Goal: Information Seeking & Learning: Find specific fact

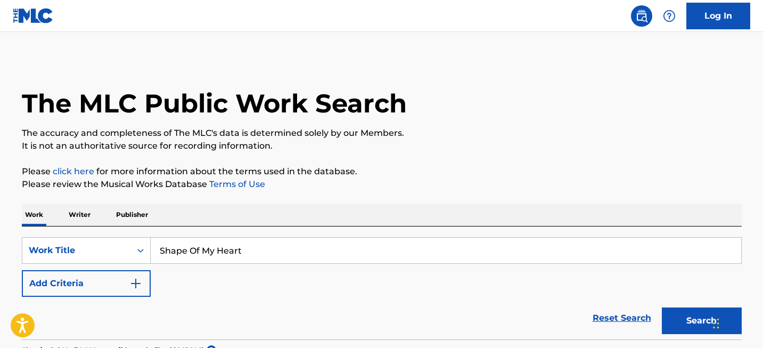
click at [211, 257] on input "Shape Of My Heart" at bounding box center [446, 250] width 590 height 26
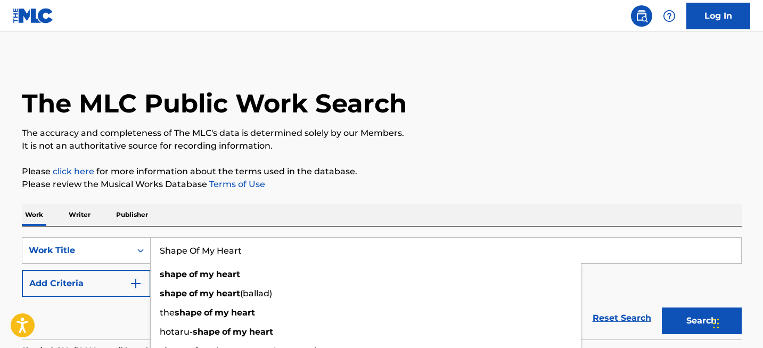
paste input "Come As You Are"
type input "Come As You Are"
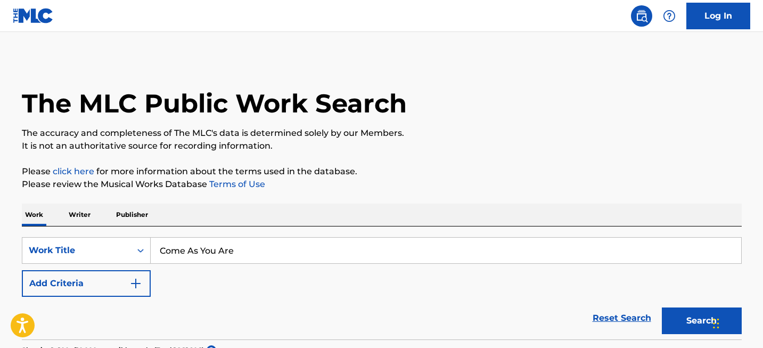
click at [683, 308] on button "Search" at bounding box center [702, 320] width 80 height 27
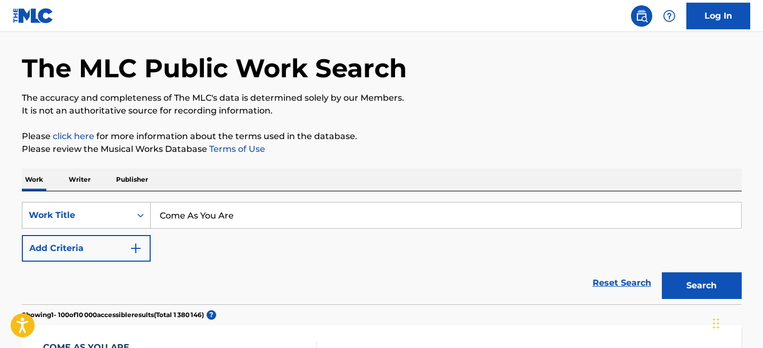
click at [138, 228] on div "Work Title" at bounding box center [86, 215] width 129 height 27
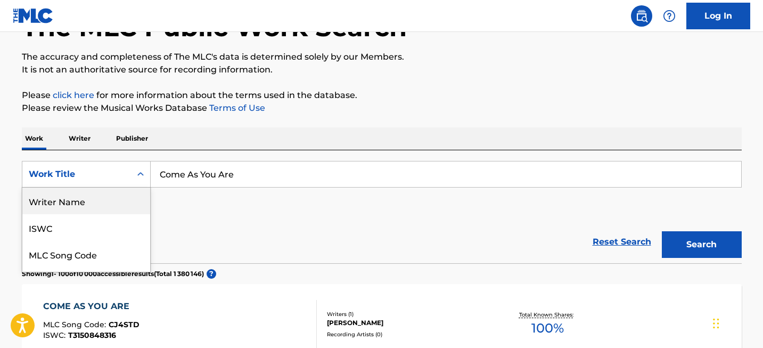
click at [109, 203] on div "Writer Name" at bounding box center [86, 200] width 128 height 27
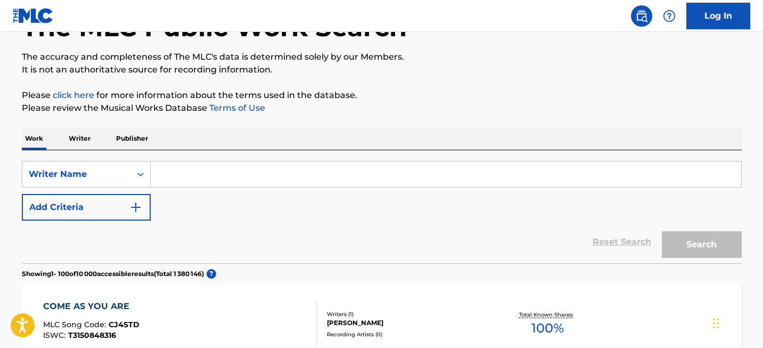
click at [202, 171] on input "Search Form" at bounding box center [446, 174] width 590 height 26
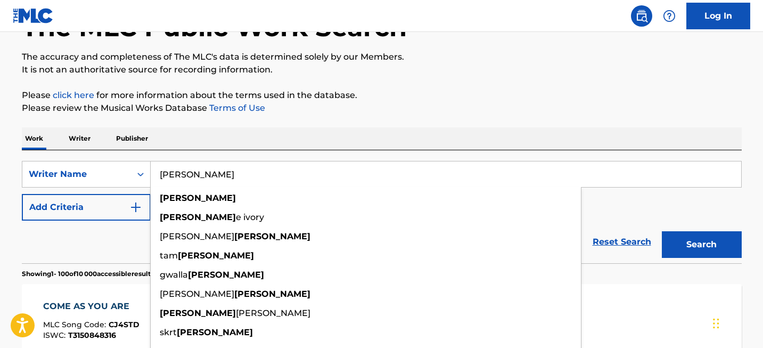
click at [662, 231] on button "Search" at bounding box center [702, 244] width 80 height 27
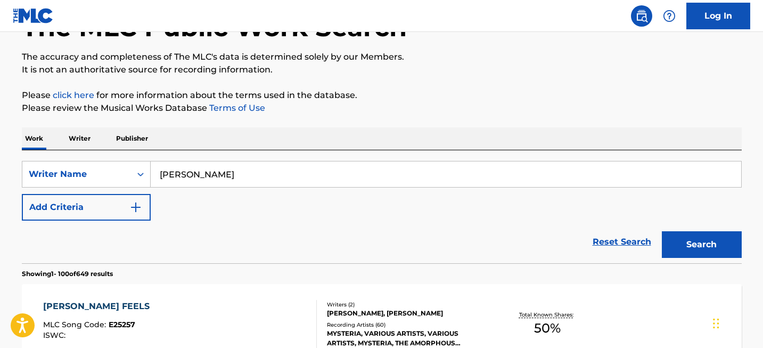
click at [459, 100] on p "Please click here for more information about the terms used in the database." at bounding box center [382, 95] width 720 height 13
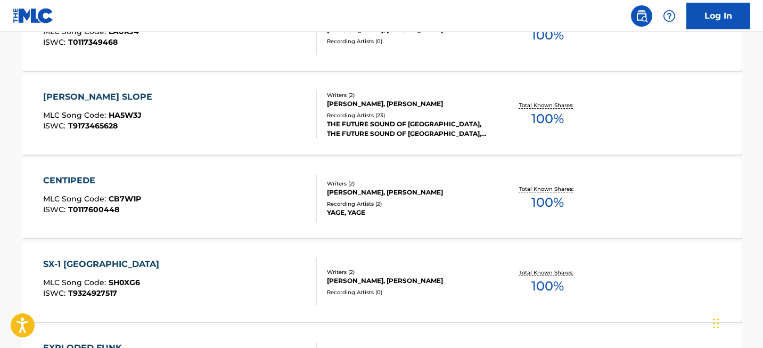
scroll to position [8479, 0]
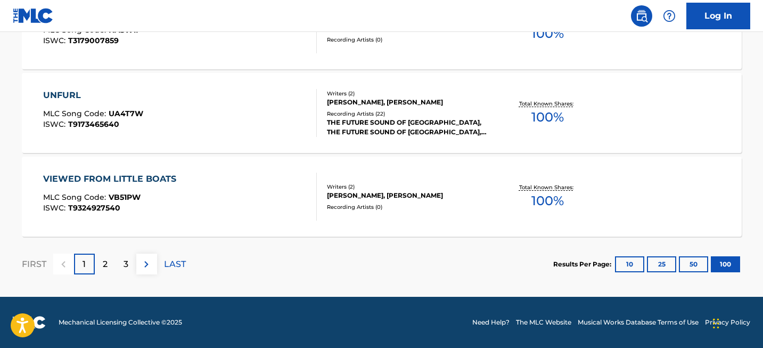
click at [112, 258] on div "2" at bounding box center [105, 263] width 21 height 21
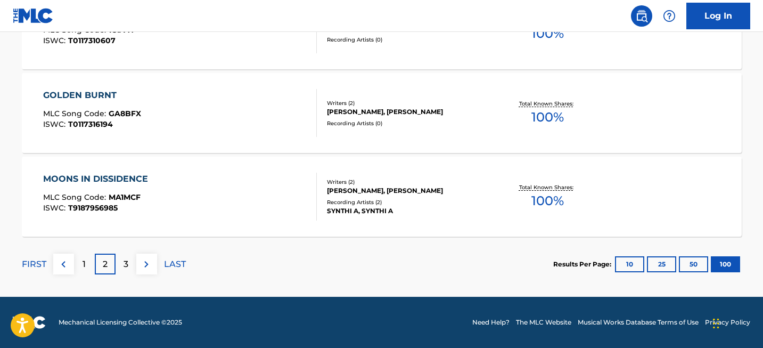
click at [124, 262] on p "3" at bounding box center [126, 264] width 5 height 13
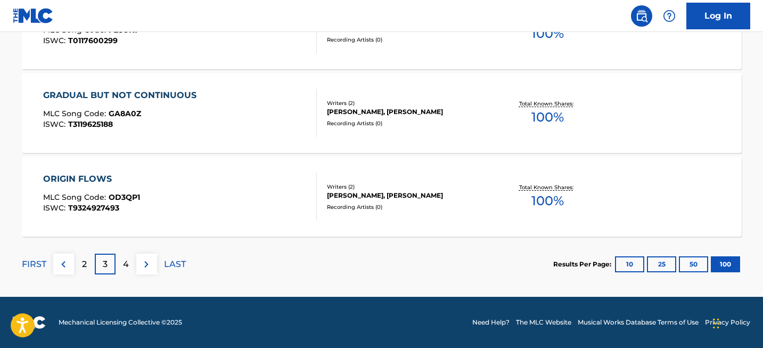
click at [129, 262] on div "4" at bounding box center [126, 263] width 21 height 21
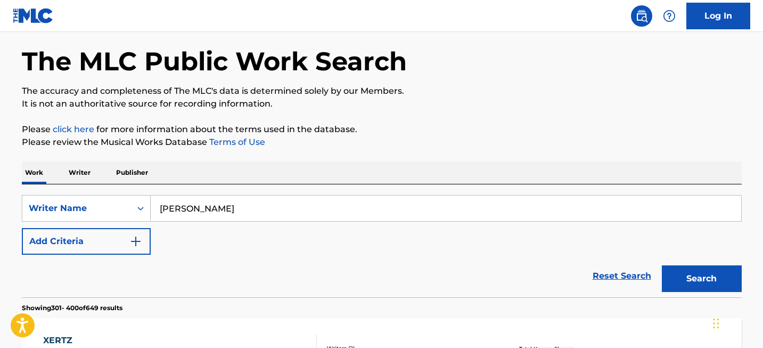
scroll to position [0, 0]
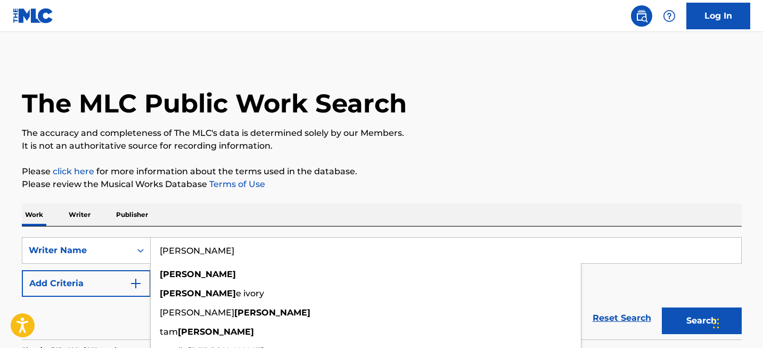
click at [196, 251] on input "[PERSON_NAME]" at bounding box center [446, 250] width 590 height 26
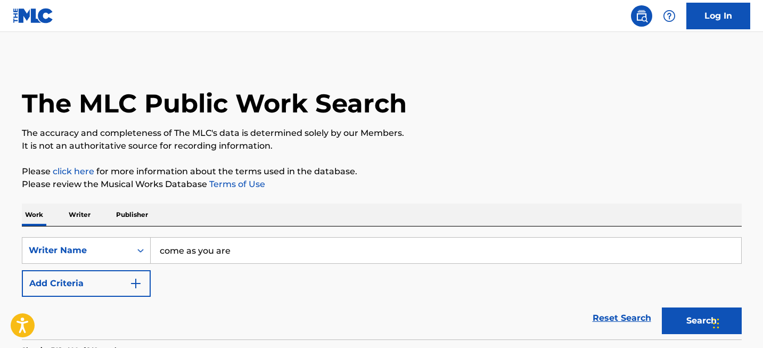
type input "come as you are"
click at [707, 323] on button "Search" at bounding box center [702, 320] width 80 height 27
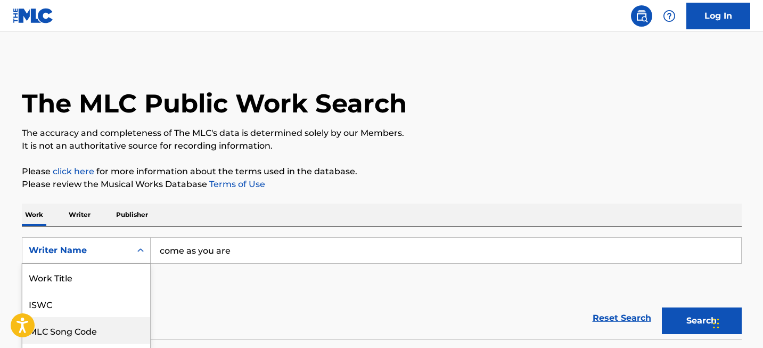
scroll to position [70, 0]
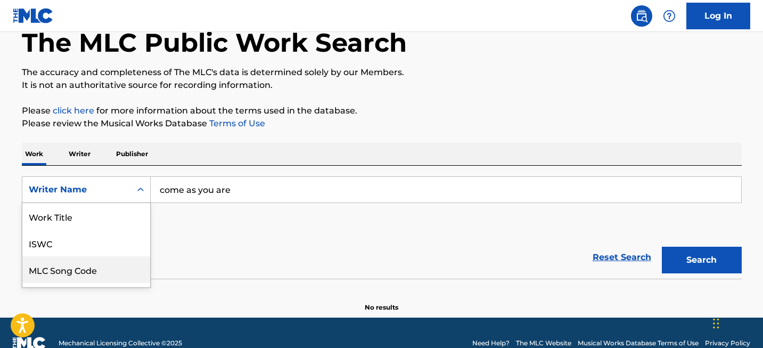
click at [140, 203] on div "MLC Song Code, 3 of 8. 8 results available. Use Up and Down to choose options, …" at bounding box center [86, 189] width 129 height 27
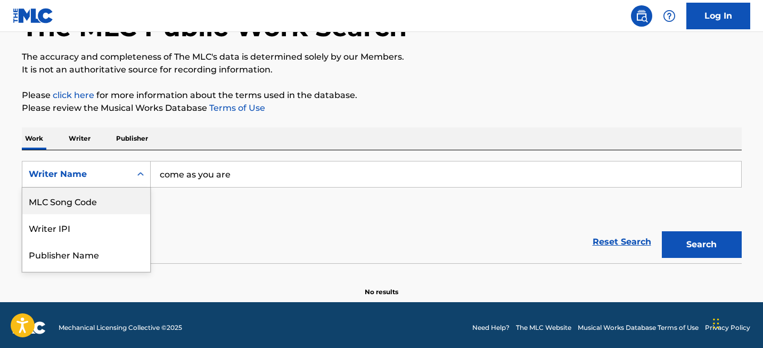
scroll to position [0, 0]
click at [113, 210] on div "Work Title" at bounding box center [86, 200] width 128 height 27
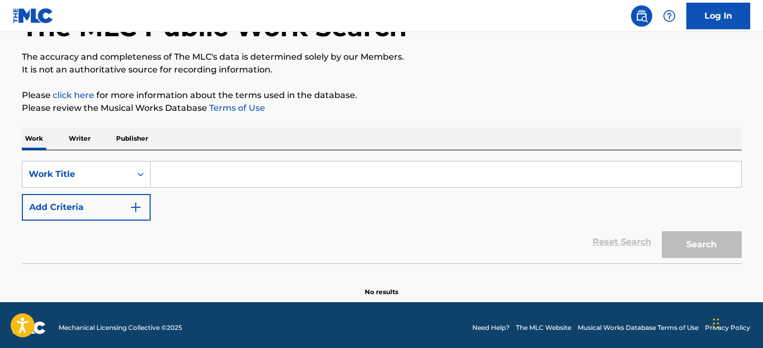
click at [337, 170] on input "Search Form" at bounding box center [446, 174] width 590 height 26
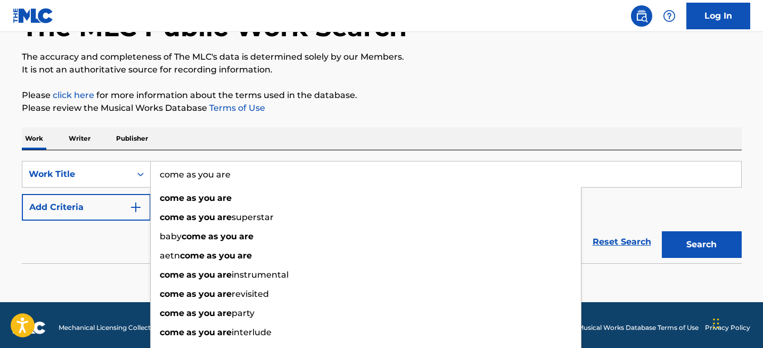
type input "come as you are"
click at [713, 251] on button "Search" at bounding box center [702, 244] width 80 height 27
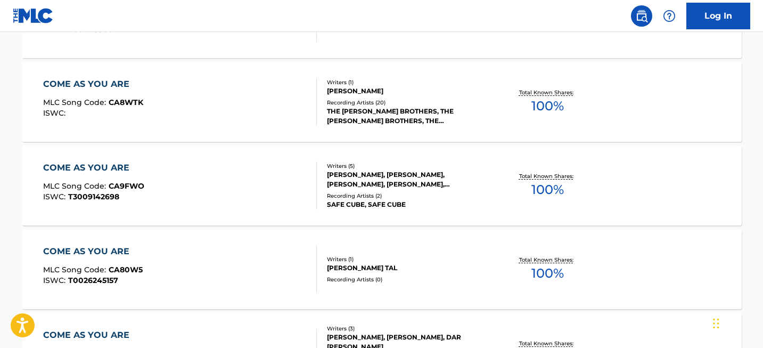
scroll to position [8479, 0]
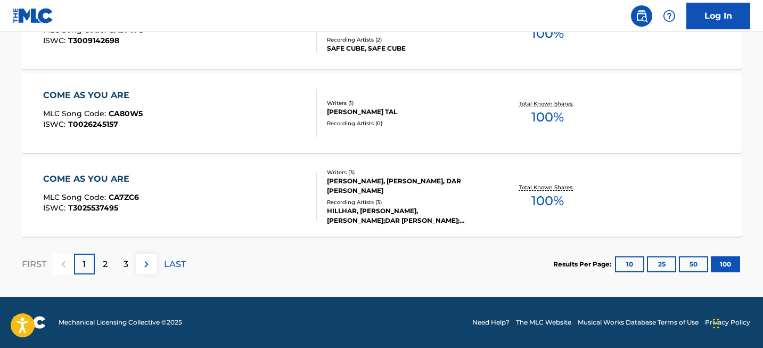
click at [97, 258] on div "2" at bounding box center [105, 263] width 21 height 21
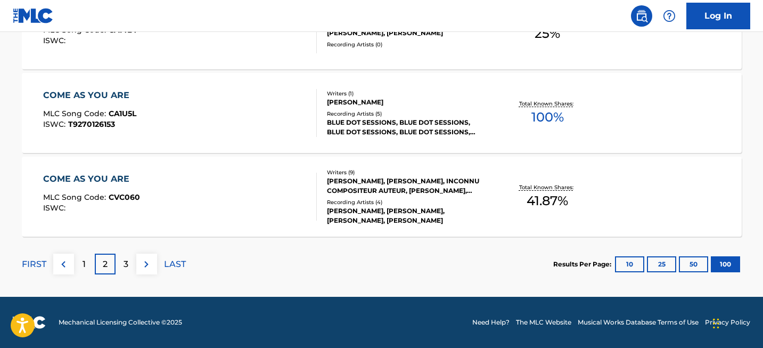
scroll to position [4144, 0]
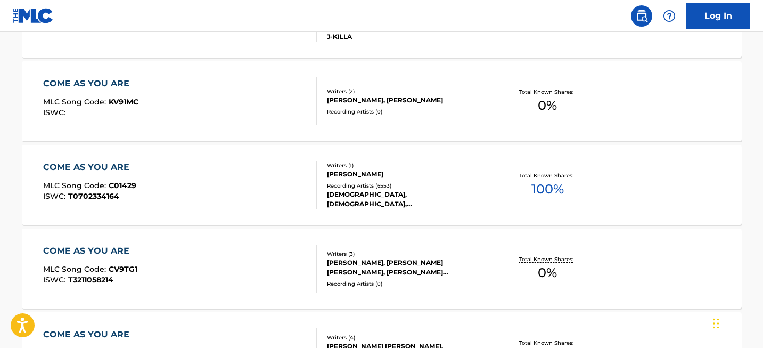
click at [104, 166] on div "COME AS YOU ARE" at bounding box center [89, 167] width 93 height 13
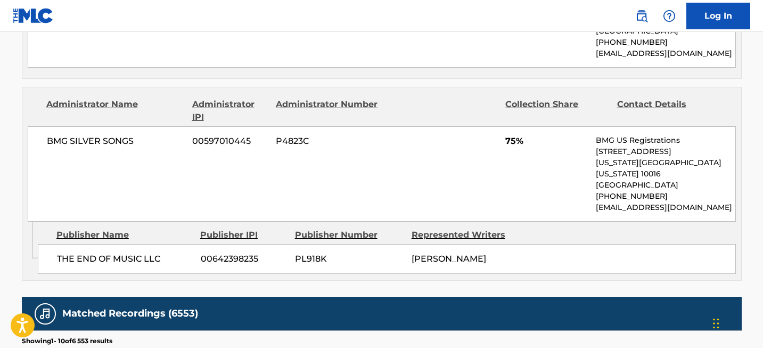
scroll to position [587, 0]
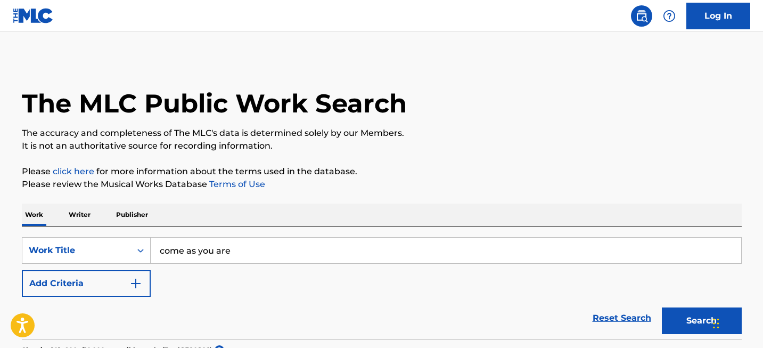
click at [289, 244] on input "come as you are" at bounding box center [446, 250] width 590 height 26
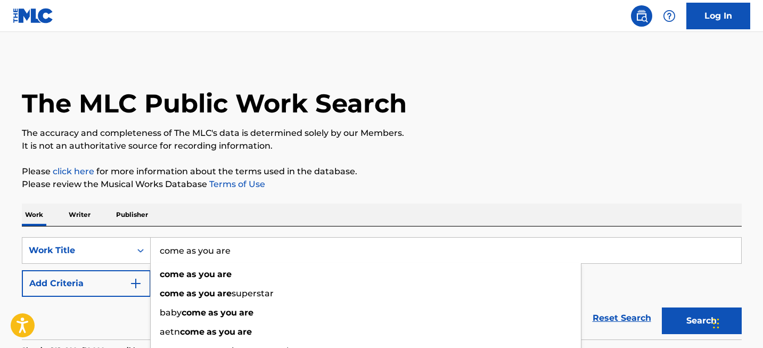
paste input "Clarinet Duo No. 2 in D minor - I. Allegro agitato"
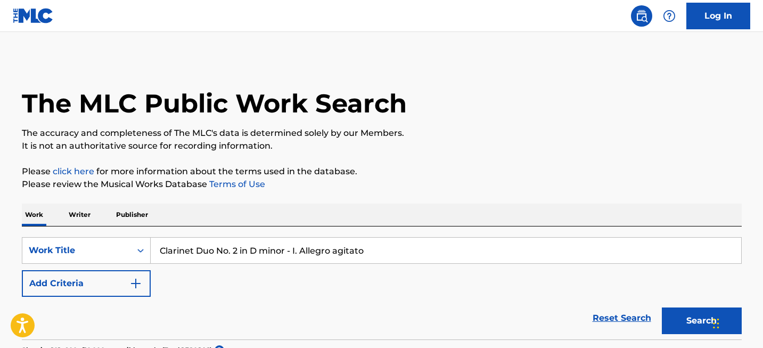
drag, startPoint x: 286, startPoint y: 250, endPoint x: 380, endPoint y: 250, distance: 93.7
click at [380, 250] on input "Clarinet Duo No. 2 in D minor - I. Allegro agitato" at bounding box center [446, 250] width 590 height 26
type input "Clarinet Duo No. 2 in D minor"
click at [662, 307] on button "Search" at bounding box center [702, 320] width 80 height 27
click at [114, 255] on div "Work Title" at bounding box center [86, 250] width 129 height 27
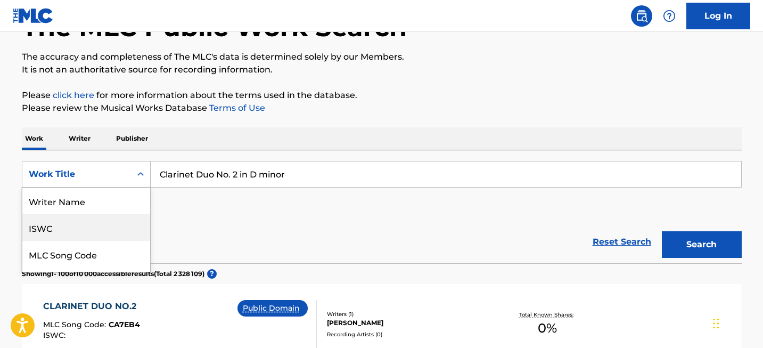
click at [111, 214] on div "ISWC" at bounding box center [86, 227] width 128 height 27
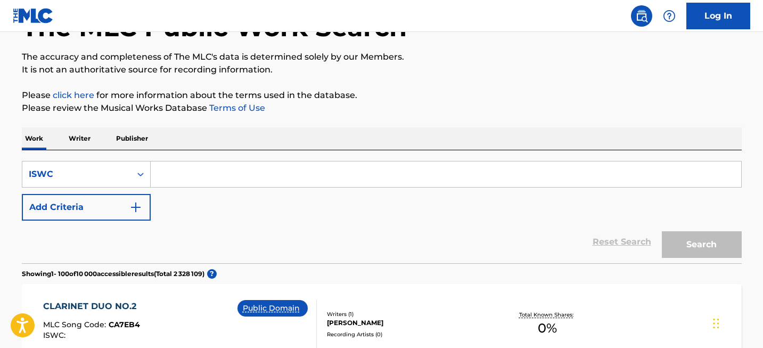
click at [111, 214] on button "Add Criteria" at bounding box center [86, 207] width 129 height 27
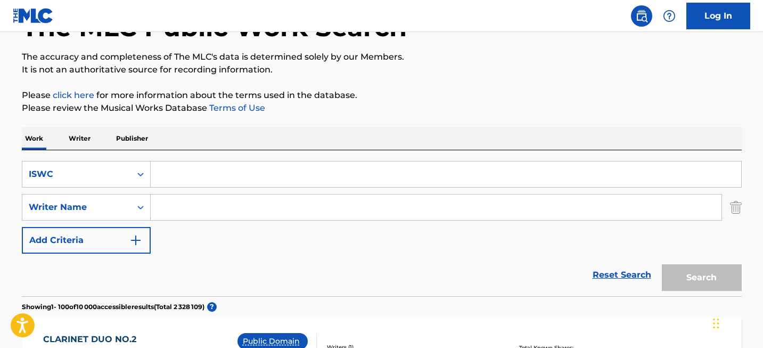
scroll to position [109, 0]
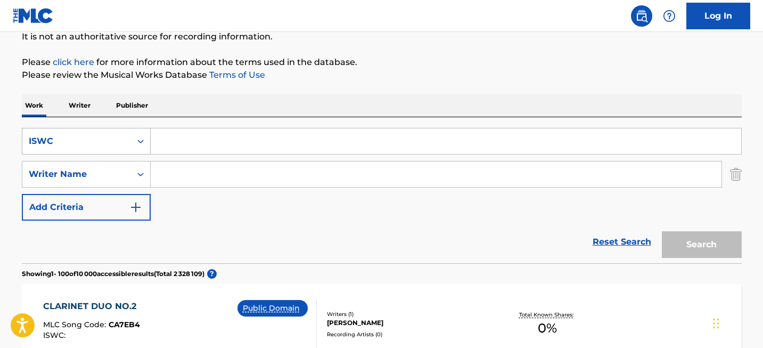
click at [135, 144] on icon "Search Form" at bounding box center [140, 141] width 11 height 11
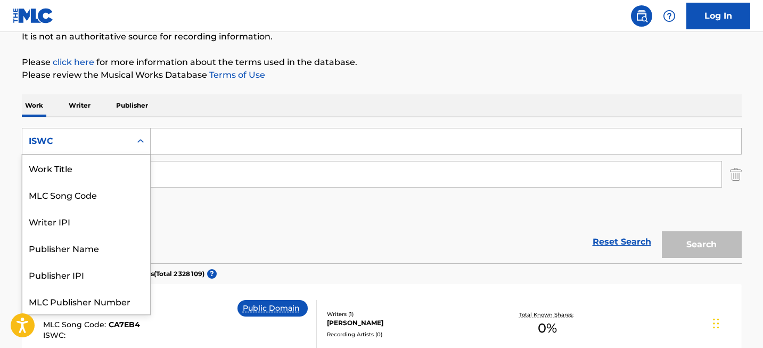
scroll to position [27, 0]
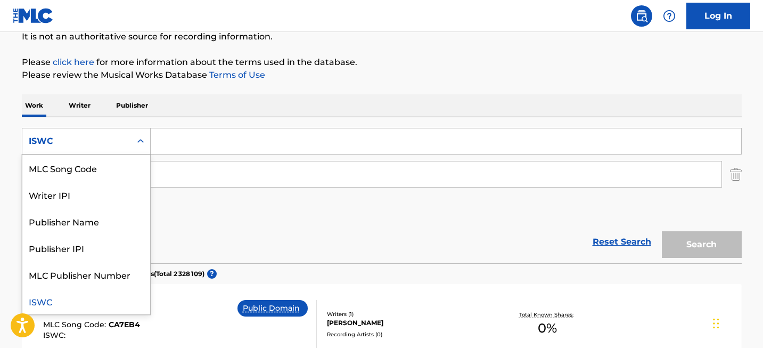
click at [731, 169] on img "Search Form" at bounding box center [736, 174] width 12 height 27
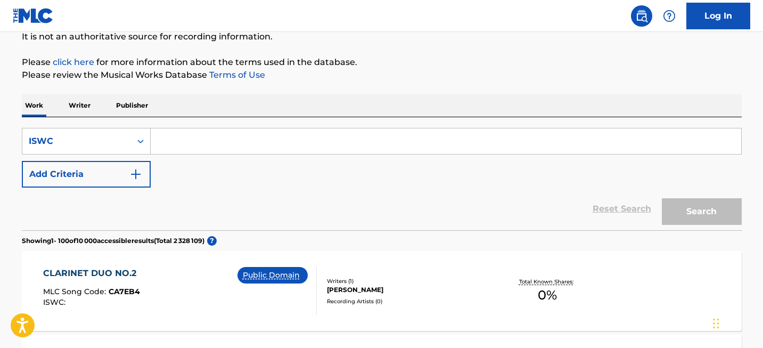
scroll to position [76, 0]
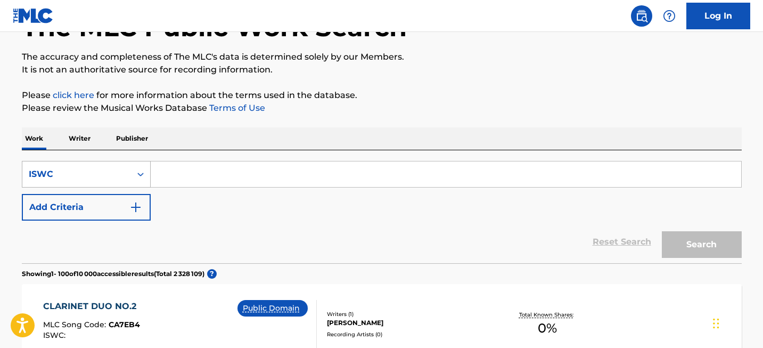
click at [116, 179] on div "ISWC" at bounding box center [77, 174] width 96 height 13
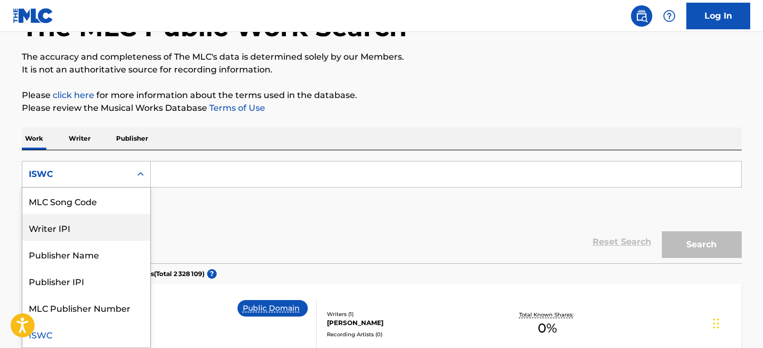
scroll to position [0, 0]
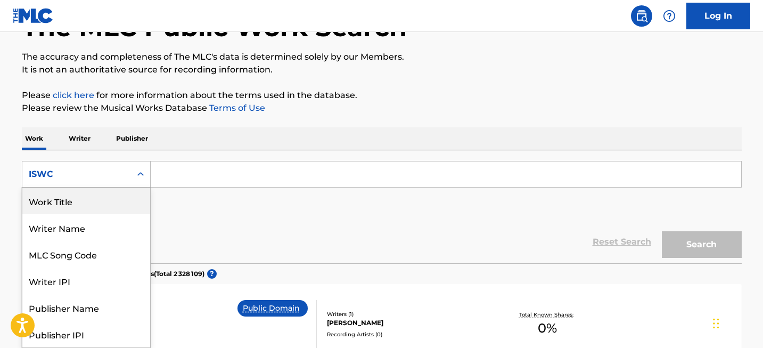
click at [108, 210] on div "Work Title" at bounding box center [86, 200] width 128 height 27
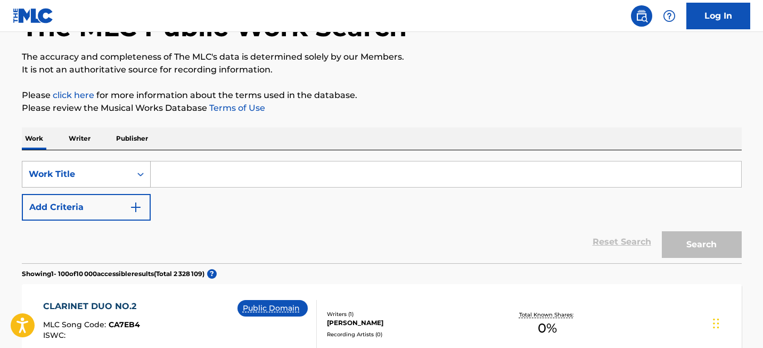
click at [120, 179] on div "Work Title" at bounding box center [77, 174] width 96 height 13
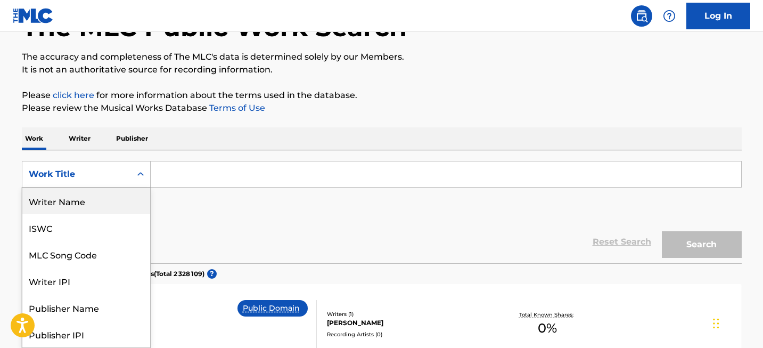
click at [93, 204] on div "Writer Name" at bounding box center [86, 200] width 128 height 27
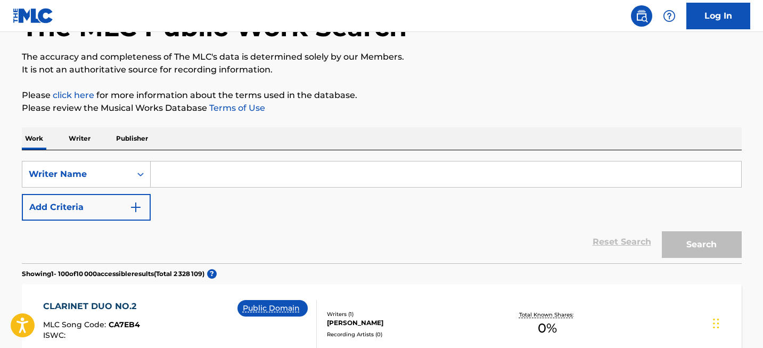
click at [178, 169] on input "Search Form" at bounding box center [446, 174] width 590 height 26
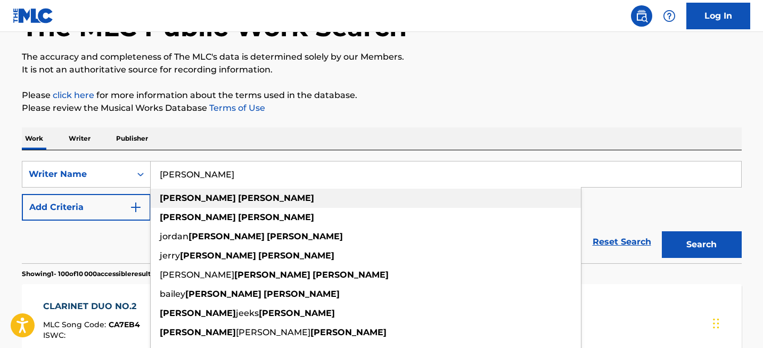
click at [238, 201] on strong "[PERSON_NAME]" at bounding box center [276, 198] width 76 height 10
type input "[PERSON_NAME]"
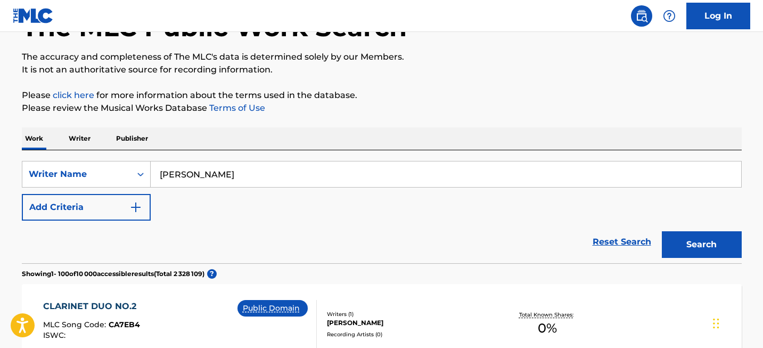
click at [682, 239] on button "Search" at bounding box center [702, 244] width 80 height 27
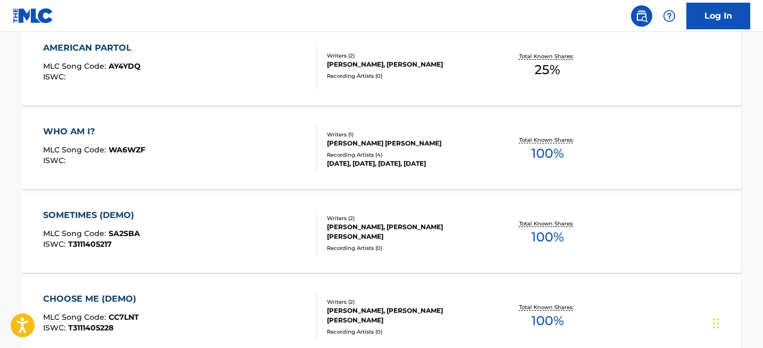
scroll to position [8479, 0]
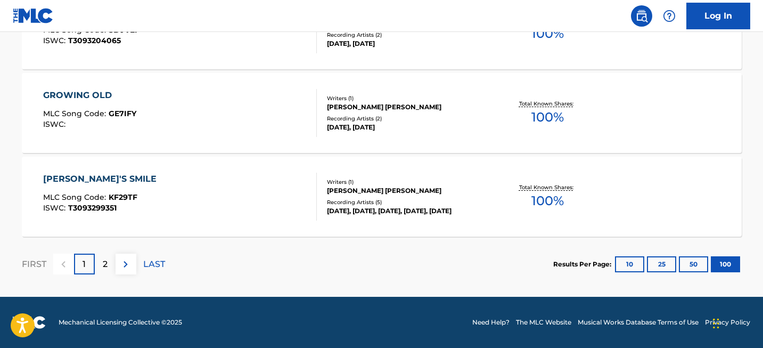
click at [107, 269] on div "2" at bounding box center [105, 263] width 21 height 21
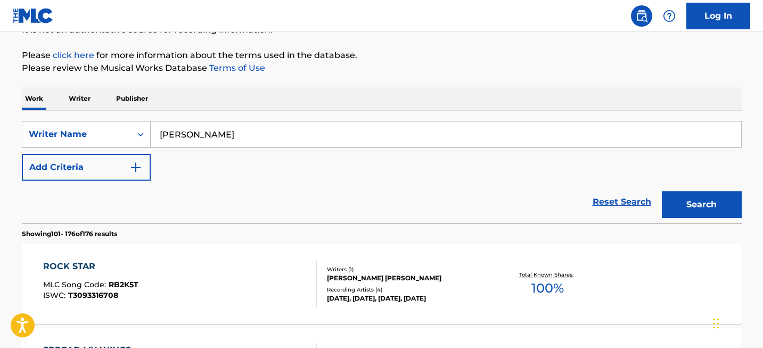
scroll to position [6473, 0]
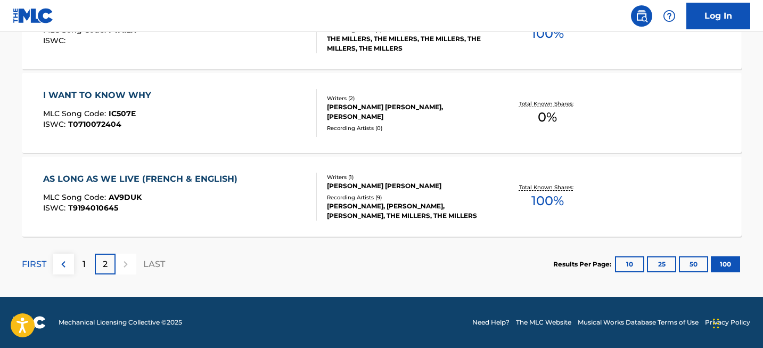
click at [80, 267] on div "1" at bounding box center [84, 263] width 21 height 21
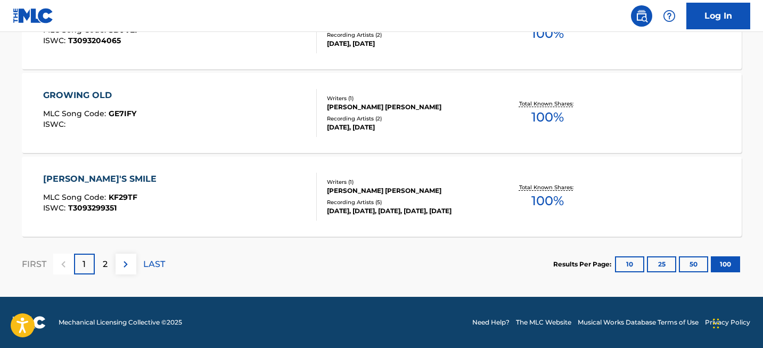
scroll to position [1044, 0]
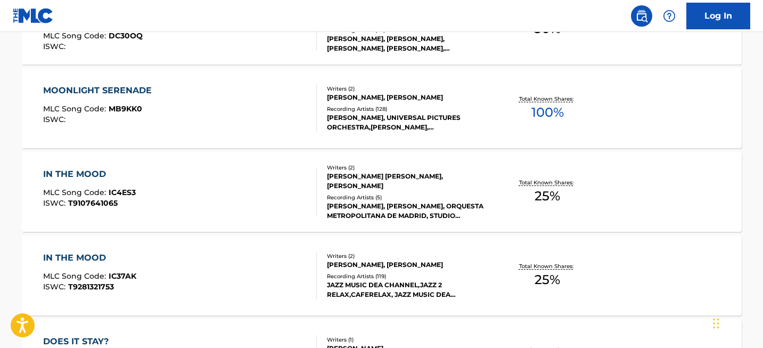
click at [87, 176] on div "IN THE MOOD" at bounding box center [89, 174] width 93 height 13
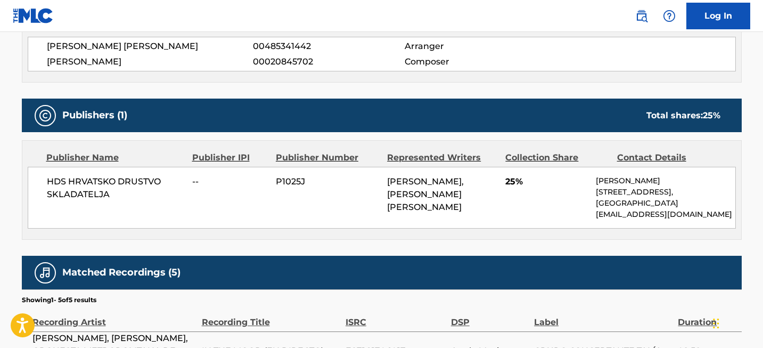
scroll to position [405, 0]
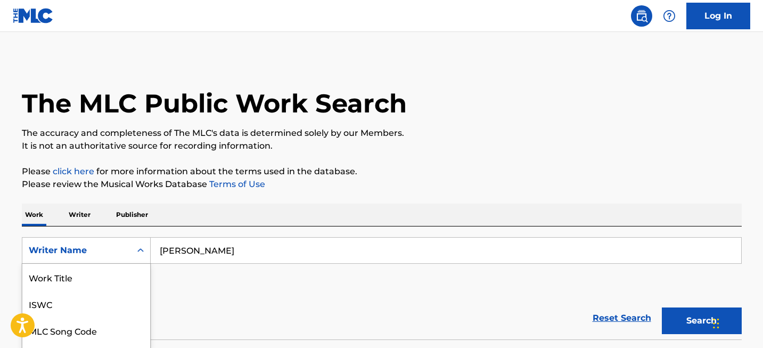
click at [143, 253] on div "Writer Name selected, 8 of 8. 8 results available. Use Up and Down to choose op…" at bounding box center [86, 250] width 129 height 27
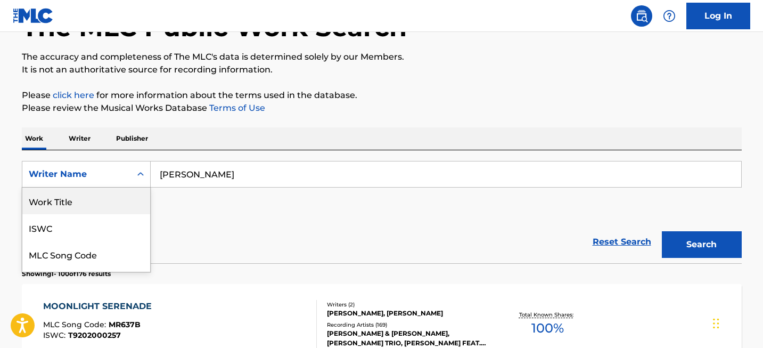
click at [99, 204] on div "Work Title" at bounding box center [86, 200] width 128 height 27
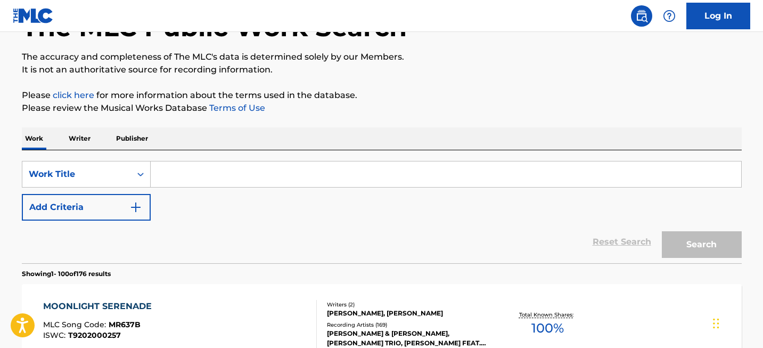
click at [174, 176] on input "Search Form" at bounding box center [446, 174] width 590 height 26
paste input "Dust in the Wind"
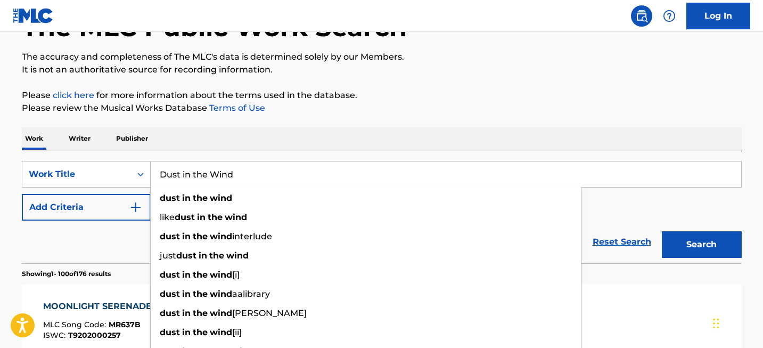
type input "Dust in the Wind"
click at [703, 244] on button "Search" at bounding box center [702, 244] width 80 height 27
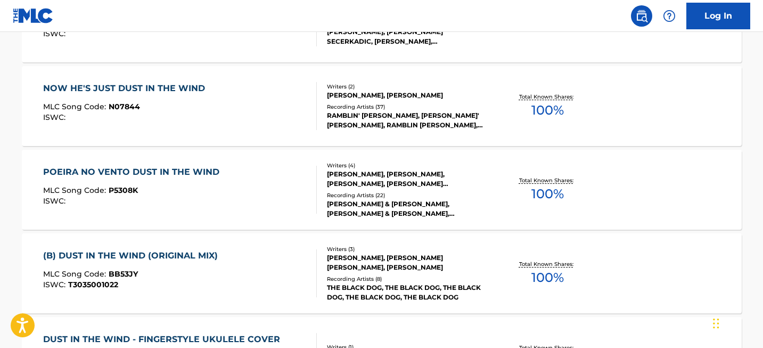
scroll to position [2837, 0]
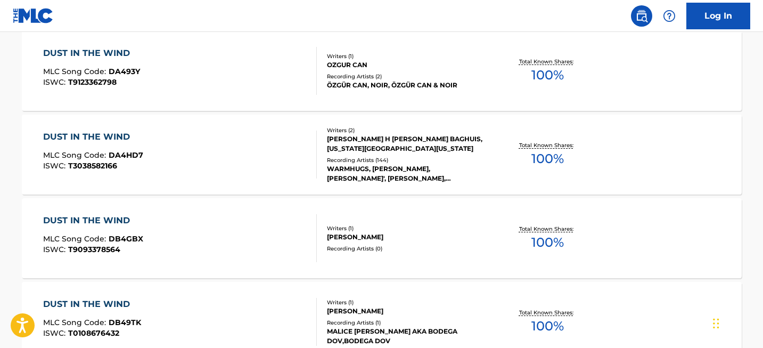
click at [115, 136] on div "DUST IN THE WIND" at bounding box center [93, 136] width 100 height 13
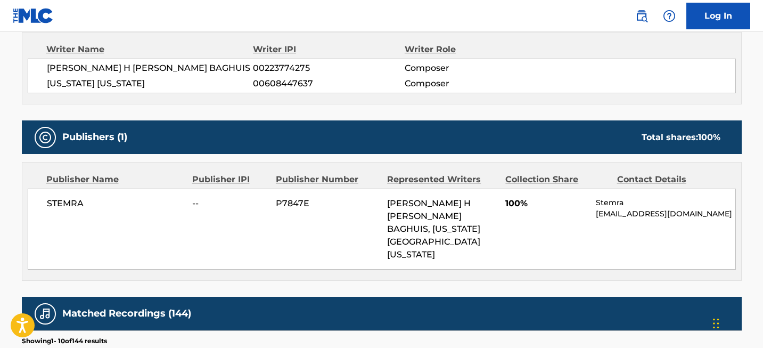
scroll to position [382, 0]
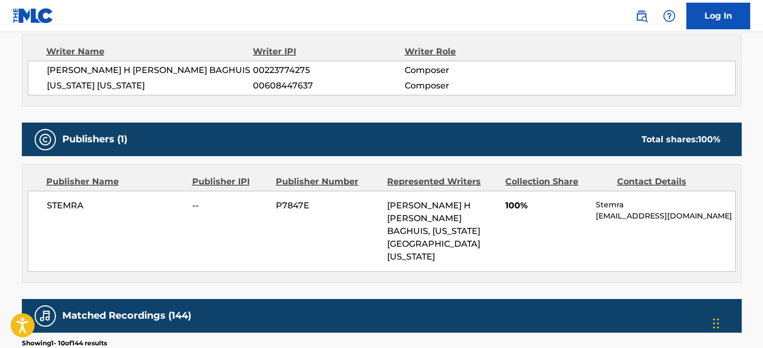
click at [72, 203] on span "STEMRA" at bounding box center [116, 205] width 138 height 13
click at [128, 203] on span "STEMRA" at bounding box center [116, 205] width 138 height 13
click at [73, 202] on span "STEMRA" at bounding box center [116, 205] width 138 height 13
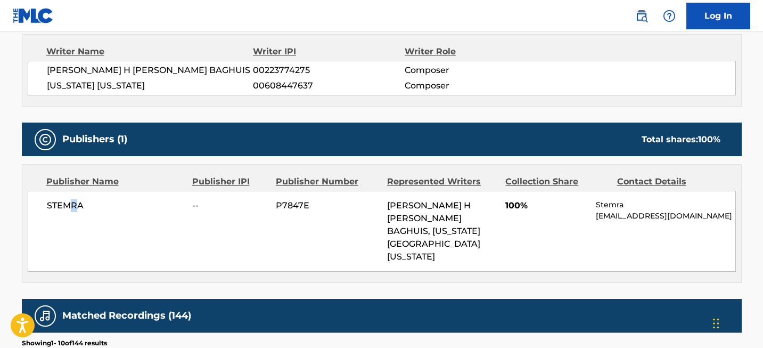
click at [73, 202] on span "STEMRA" at bounding box center [116, 205] width 138 height 13
copy div "STEMRA"
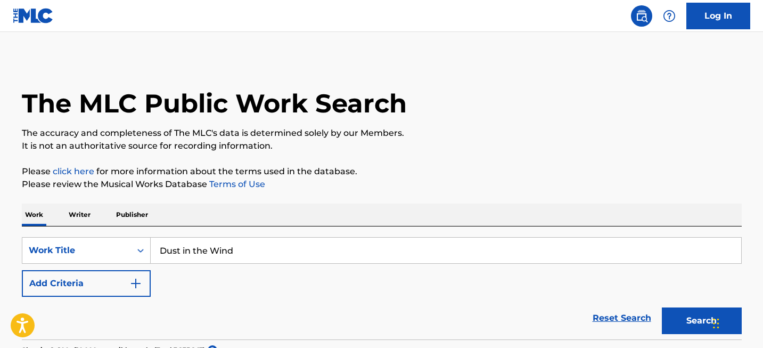
click at [219, 251] on input "Dust in the Wind" at bounding box center [446, 250] width 590 height 26
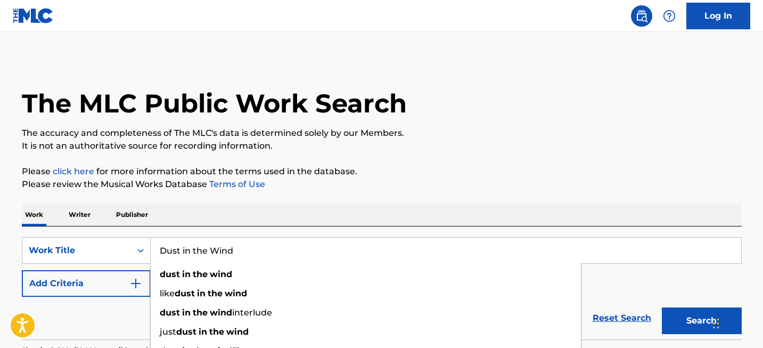
paste input "[PERSON_NAME]"
click at [222, 256] on input "Dust in the Wind" at bounding box center [446, 250] width 590 height 26
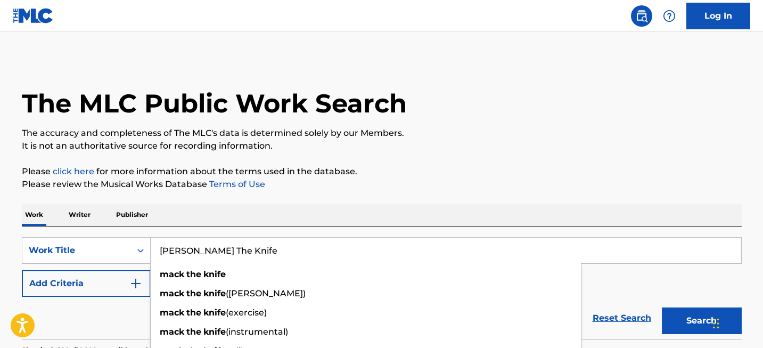
type input "[PERSON_NAME] The Knife"
click at [662, 307] on button "Search" at bounding box center [702, 320] width 80 height 27
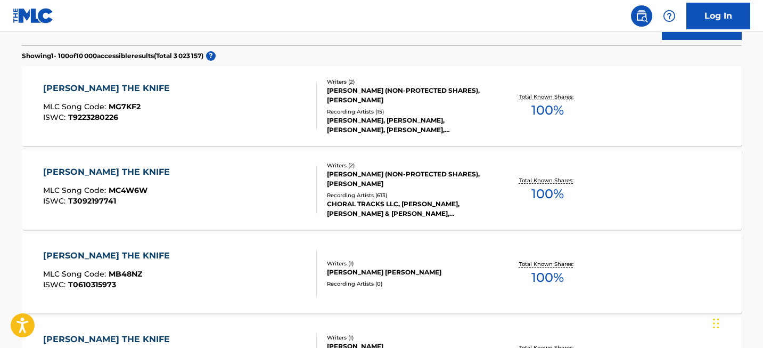
scroll to position [283, 0]
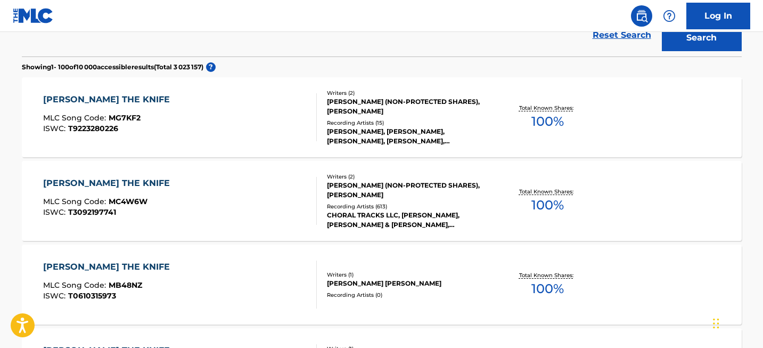
click at [92, 105] on div "[PERSON_NAME] THE KNIFE" at bounding box center [109, 99] width 132 height 13
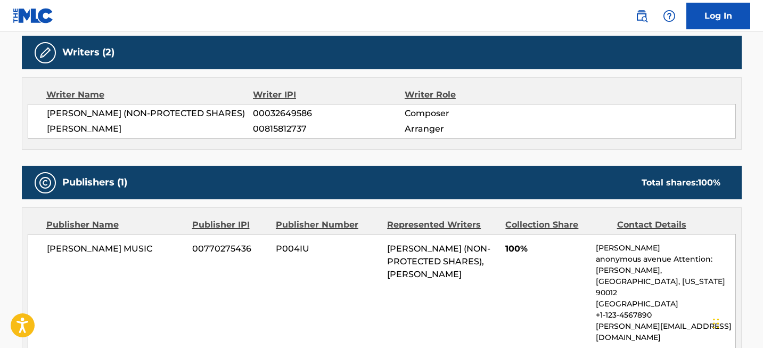
scroll to position [305, 0]
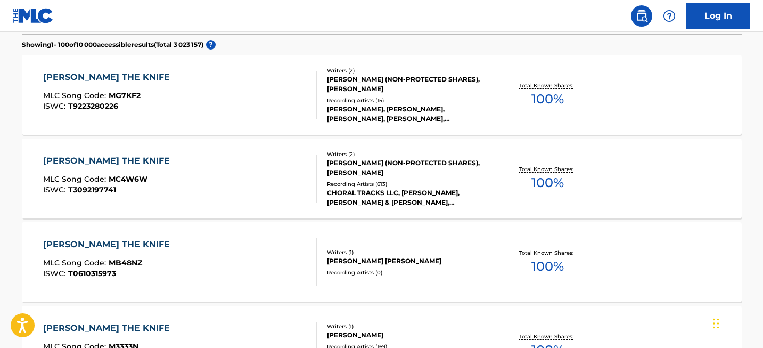
scroll to position [310, 0]
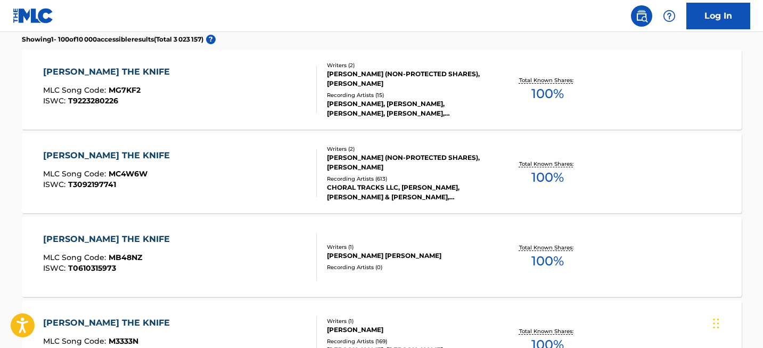
click at [119, 158] on div "[PERSON_NAME] THE KNIFE" at bounding box center [109, 155] width 132 height 13
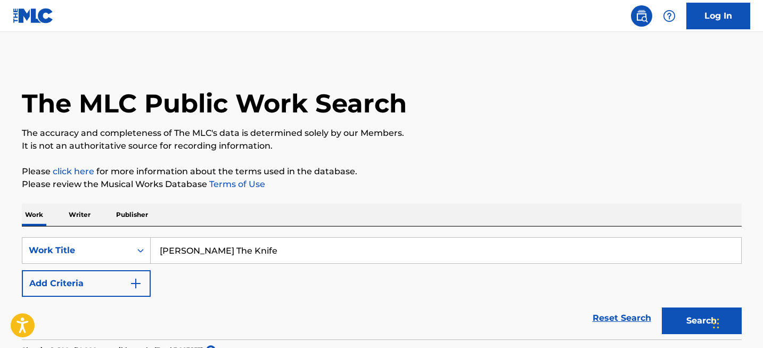
click at [200, 251] on input "[PERSON_NAME] The Knife" at bounding box center [446, 250] width 590 height 26
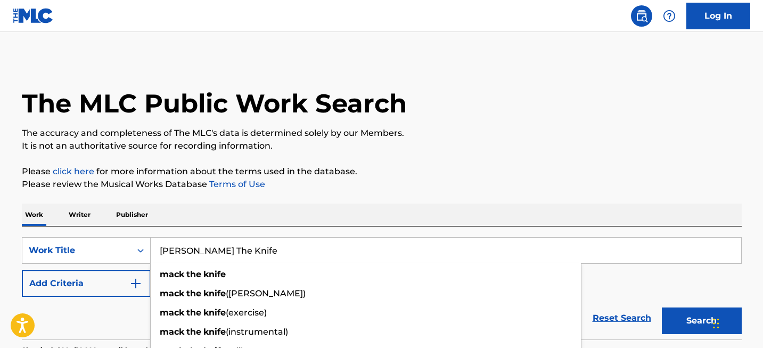
paste input "Englishman in [US_STATE]"
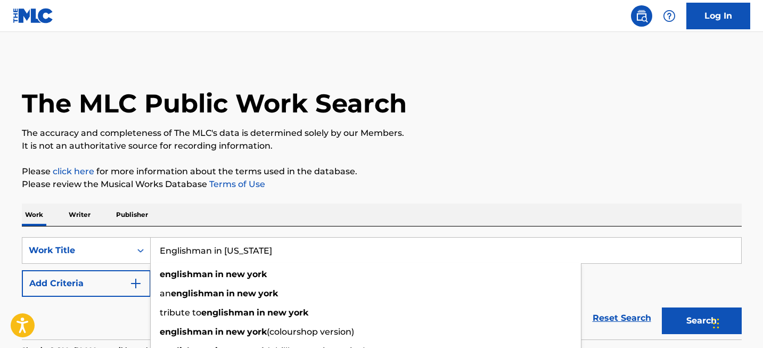
type input "Englishman in [US_STATE]"
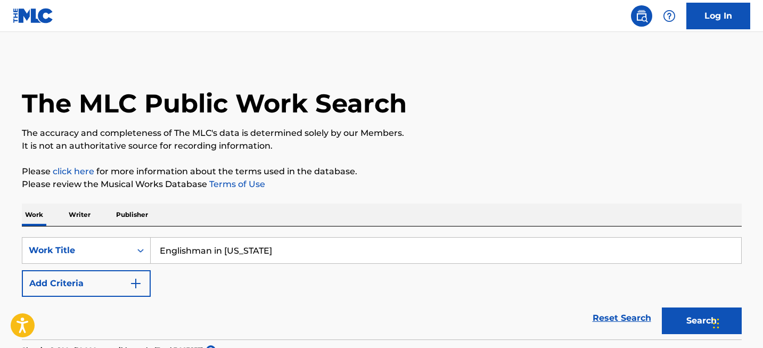
click at [682, 318] on button "Search" at bounding box center [702, 320] width 80 height 27
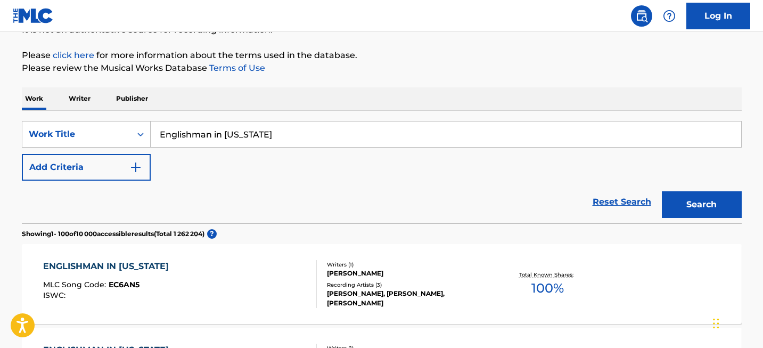
scroll to position [403, 0]
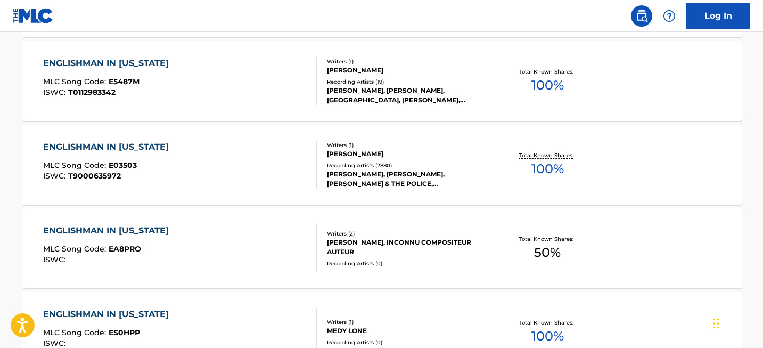
click at [143, 149] on div "ENGLISHMAN IN [US_STATE]" at bounding box center [108, 147] width 131 height 13
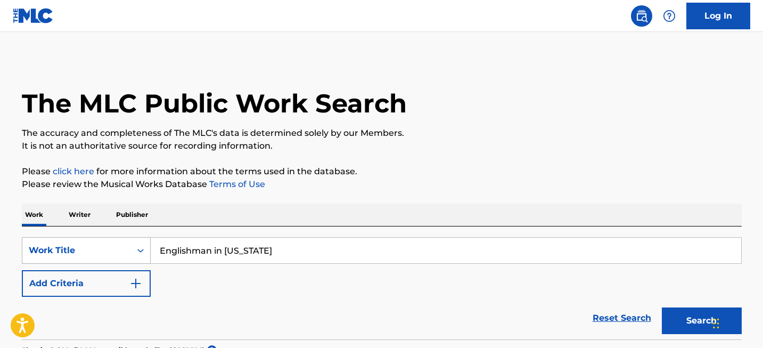
click at [120, 248] on div "Work Title" at bounding box center [86, 250] width 129 height 27
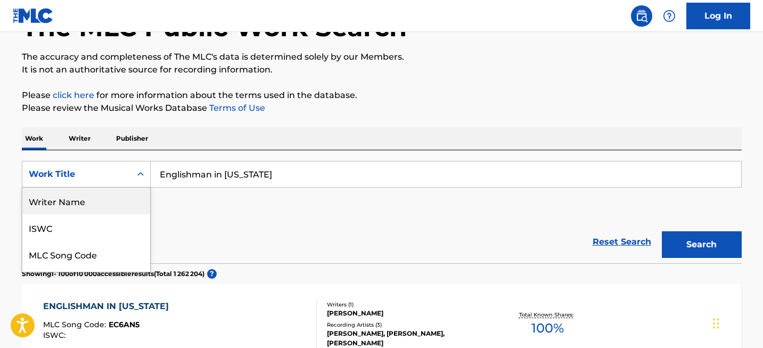
click at [109, 210] on div "Writer Name" at bounding box center [86, 200] width 128 height 27
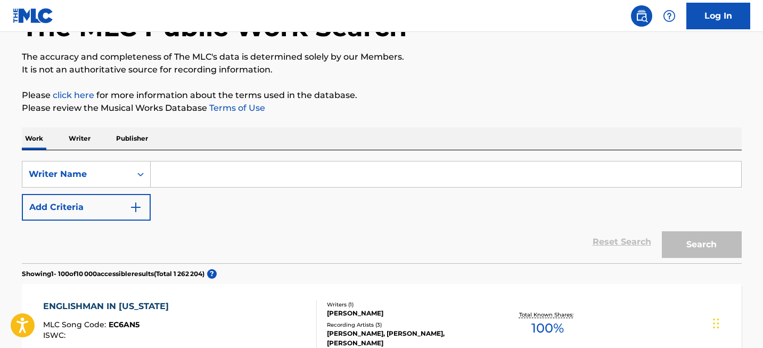
click at [213, 180] on input "Search Form" at bounding box center [446, 174] width 590 height 26
paste input "[PERSON_NAME]"
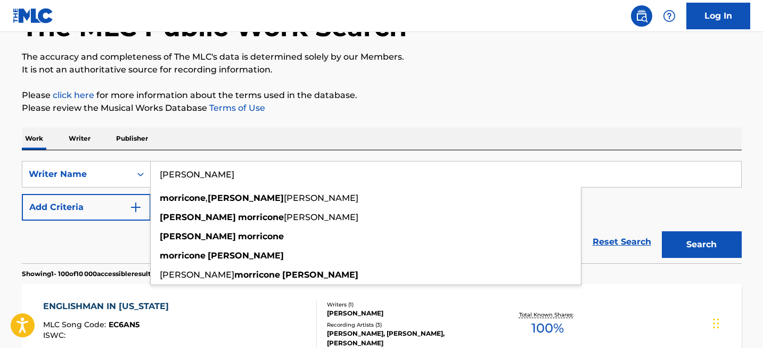
type input "[PERSON_NAME]"
click at [723, 235] on button "Search" at bounding box center [702, 244] width 80 height 27
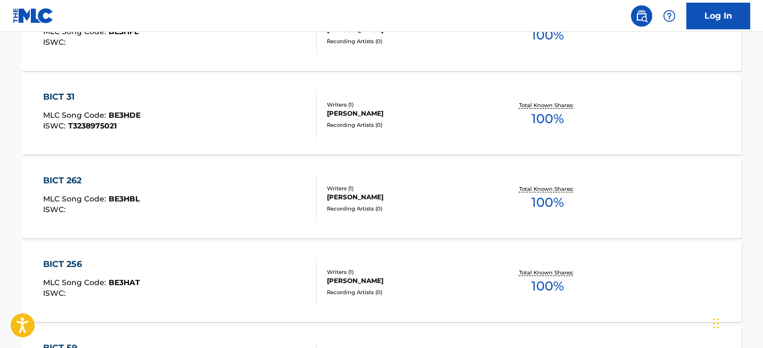
scroll to position [8479, 0]
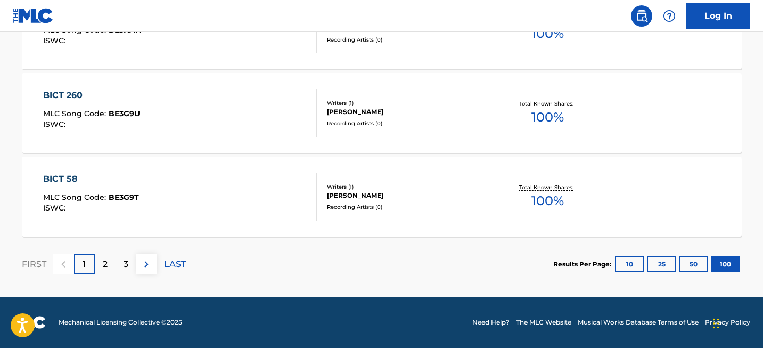
click at [105, 266] on p "2" at bounding box center [105, 264] width 5 height 13
click at [125, 270] on div "3" at bounding box center [126, 263] width 21 height 21
click at [125, 262] on p "4" at bounding box center [126, 264] width 6 height 13
click at [129, 261] on div "5" at bounding box center [126, 263] width 21 height 21
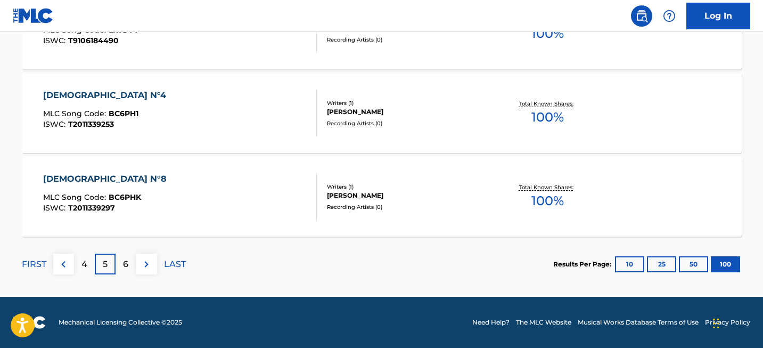
click at [126, 275] on div "FIRST 4 5 6 LAST" at bounding box center [104, 263] width 164 height 55
click at [126, 268] on p "6" at bounding box center [125, 264] width 5 height 13
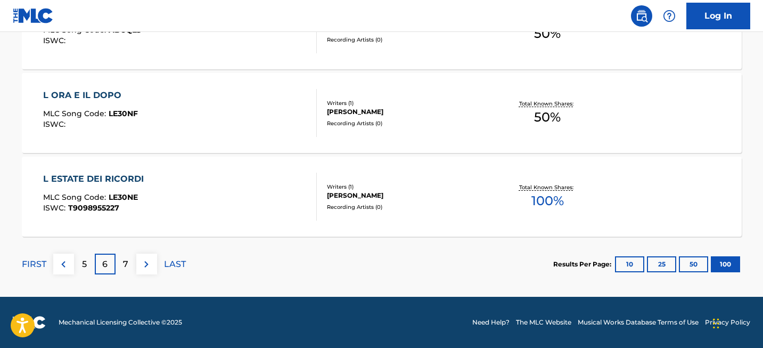
scroll to position [7063, 0]
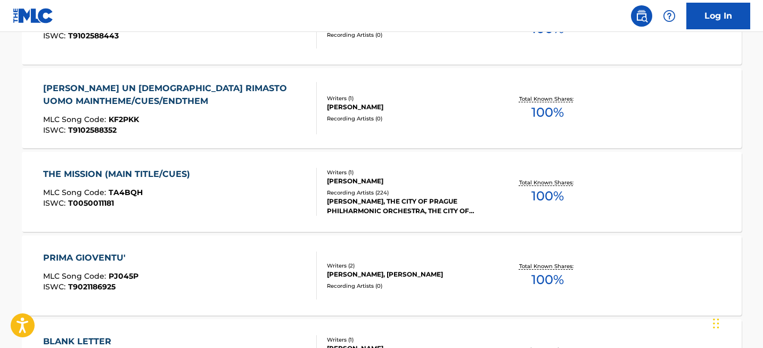
click at [158, 178] on div "THE MISSION (MAIN TITLE/CUES)" at bounding box center [119, 174] width 152 height 13
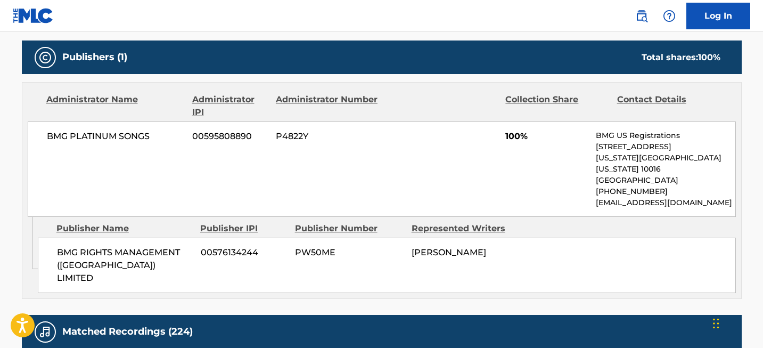
scroll to position [303, 0]
